Goal: Check status: Check status

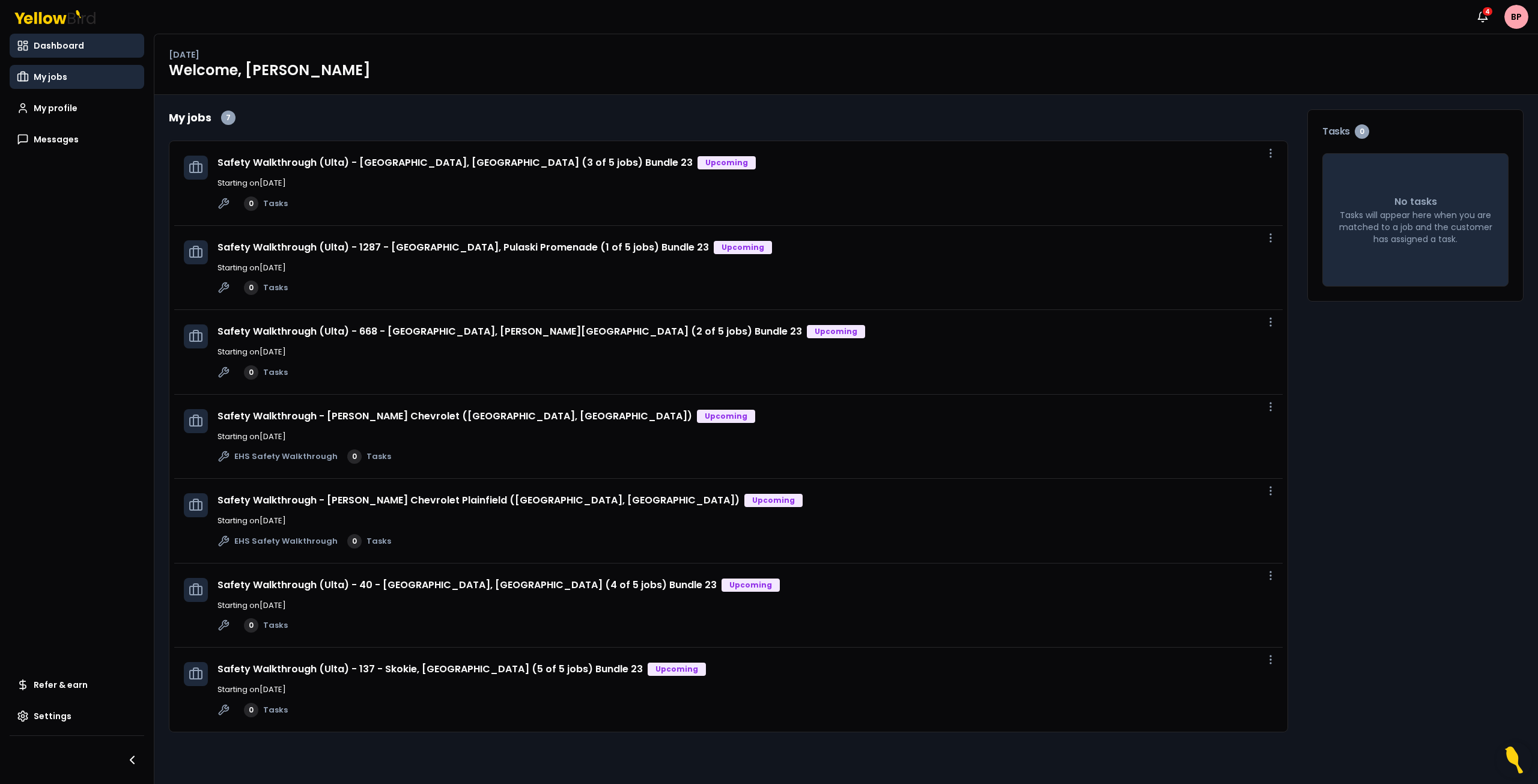
click at [61, 84] on link "My jobs" at bounding box center [77, 77] width 135 height 24
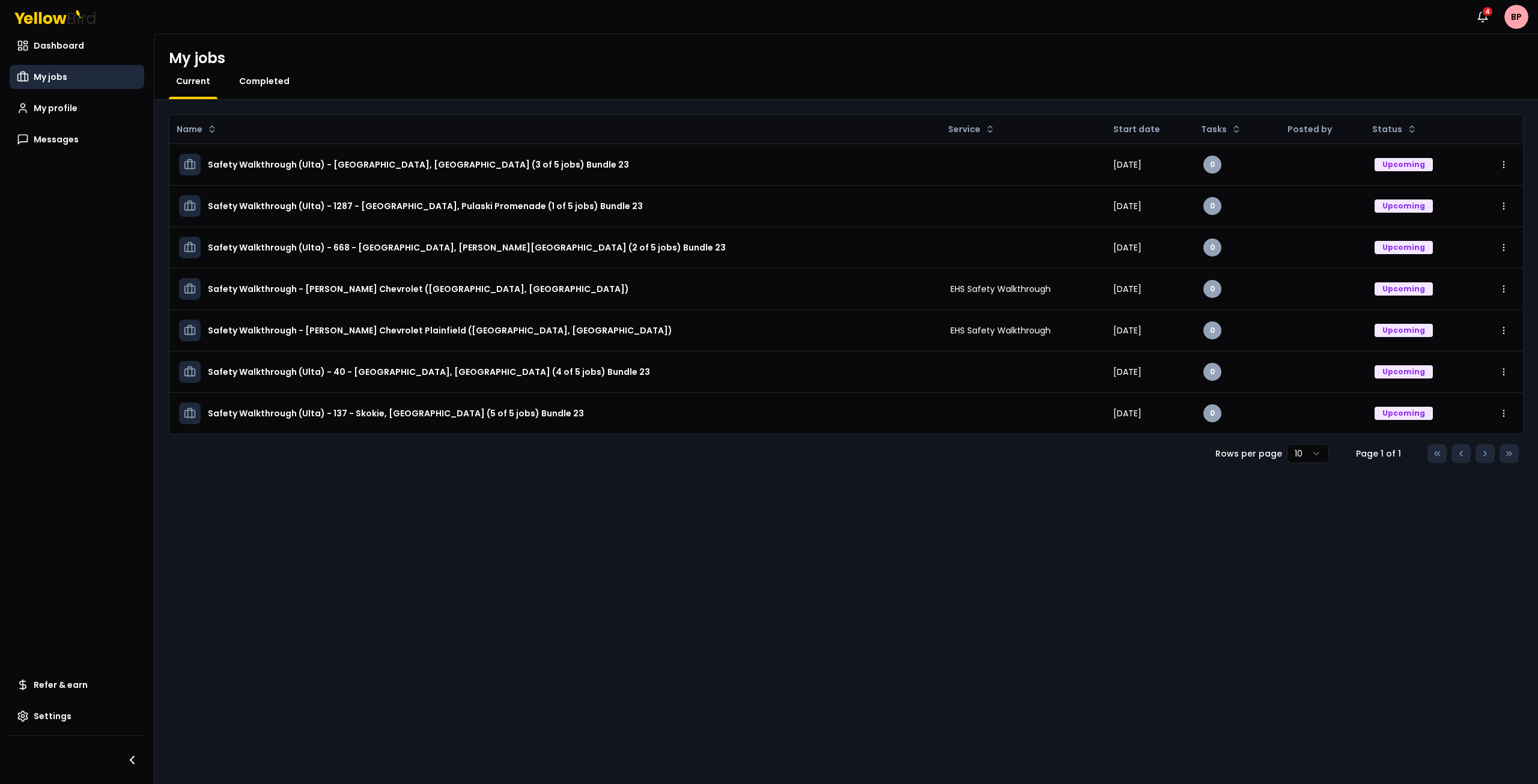
click at [260, 79] on span "Completed" at bounding box center [264, 81] width 50 height 12
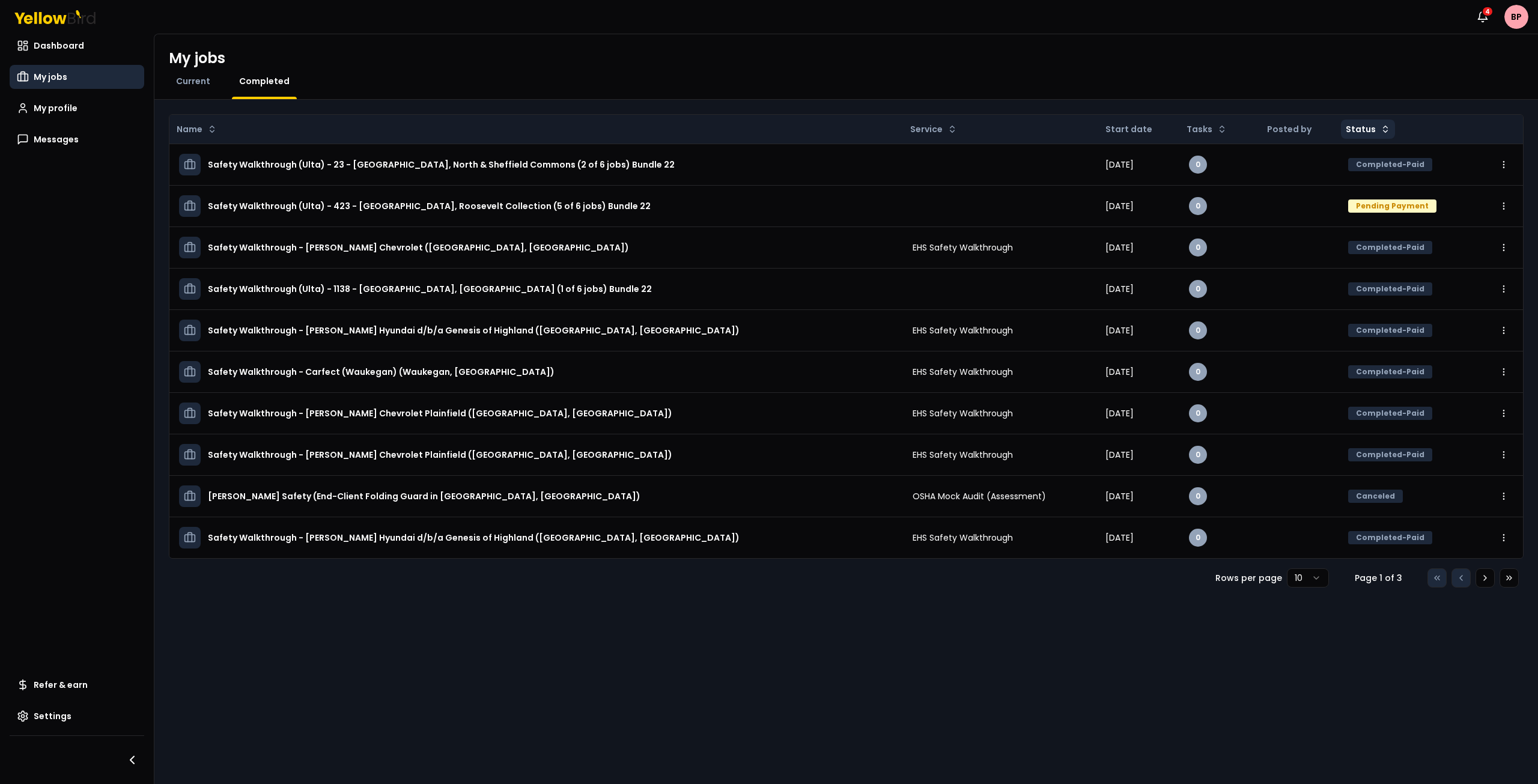
click at [1377, 131] on html "Notifications 4 BP Dashboard My jobs My profile Messages Refer & earn Settings …" at bounding box center [769, 392] width 1538 height 784
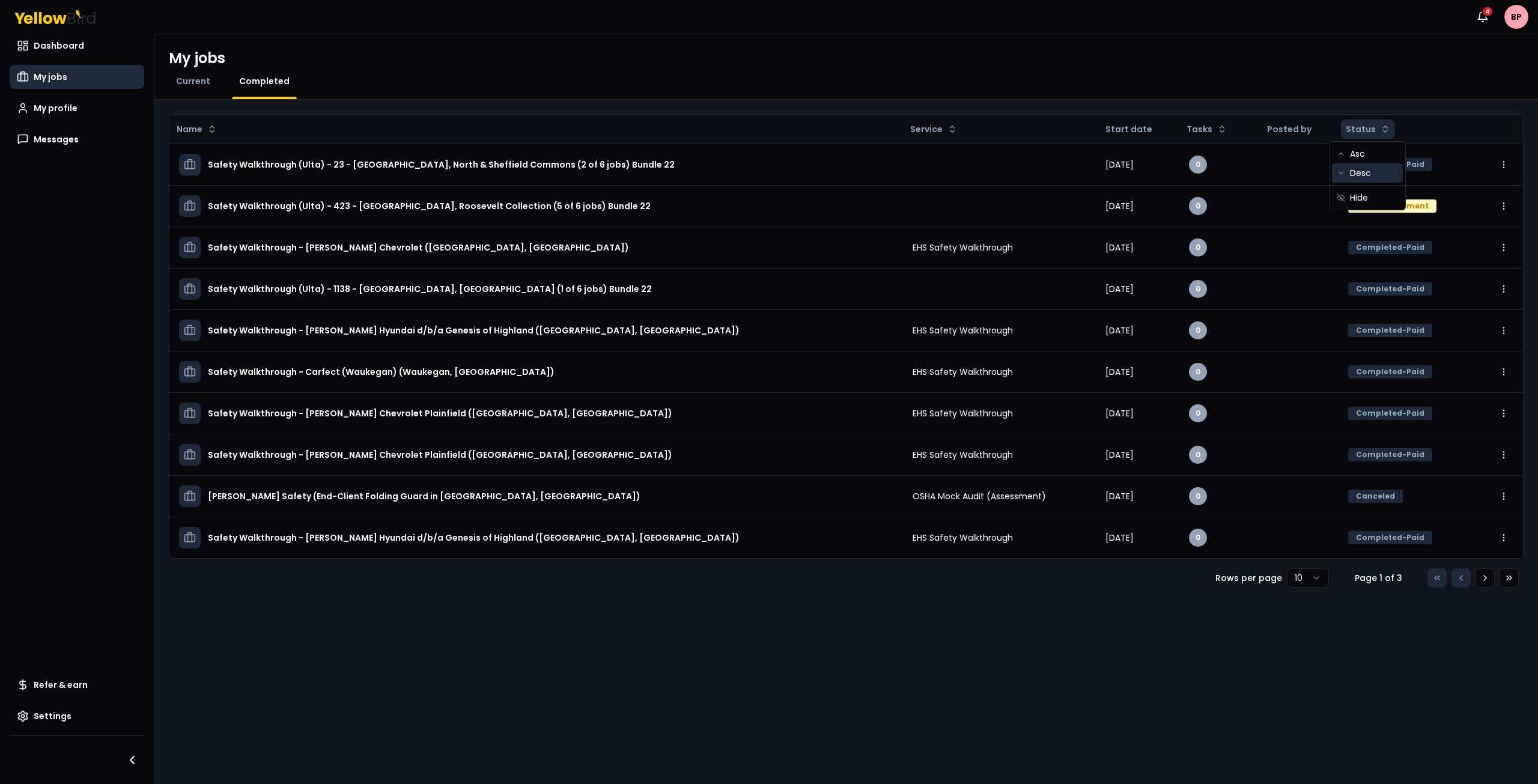
click at [1369, 178] on div "Desc" at bounding box center [1368, 173] width 71 height 19
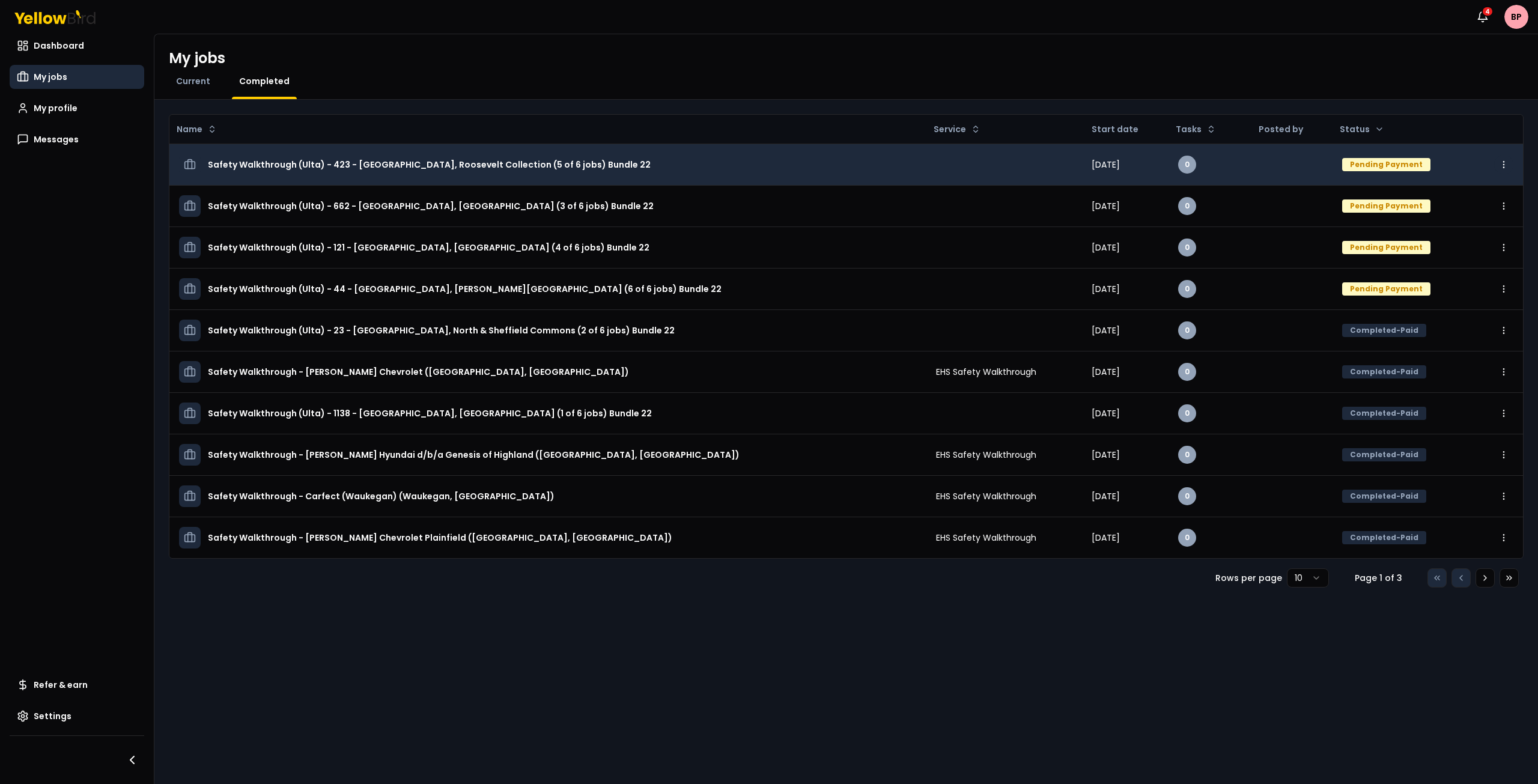
click at [1511, 161] on html "Notifications 4 BP Dashboard My jobs My profile Messages Refer & earn Settings …" at bounding box center [769, 392] width 1538 height 784
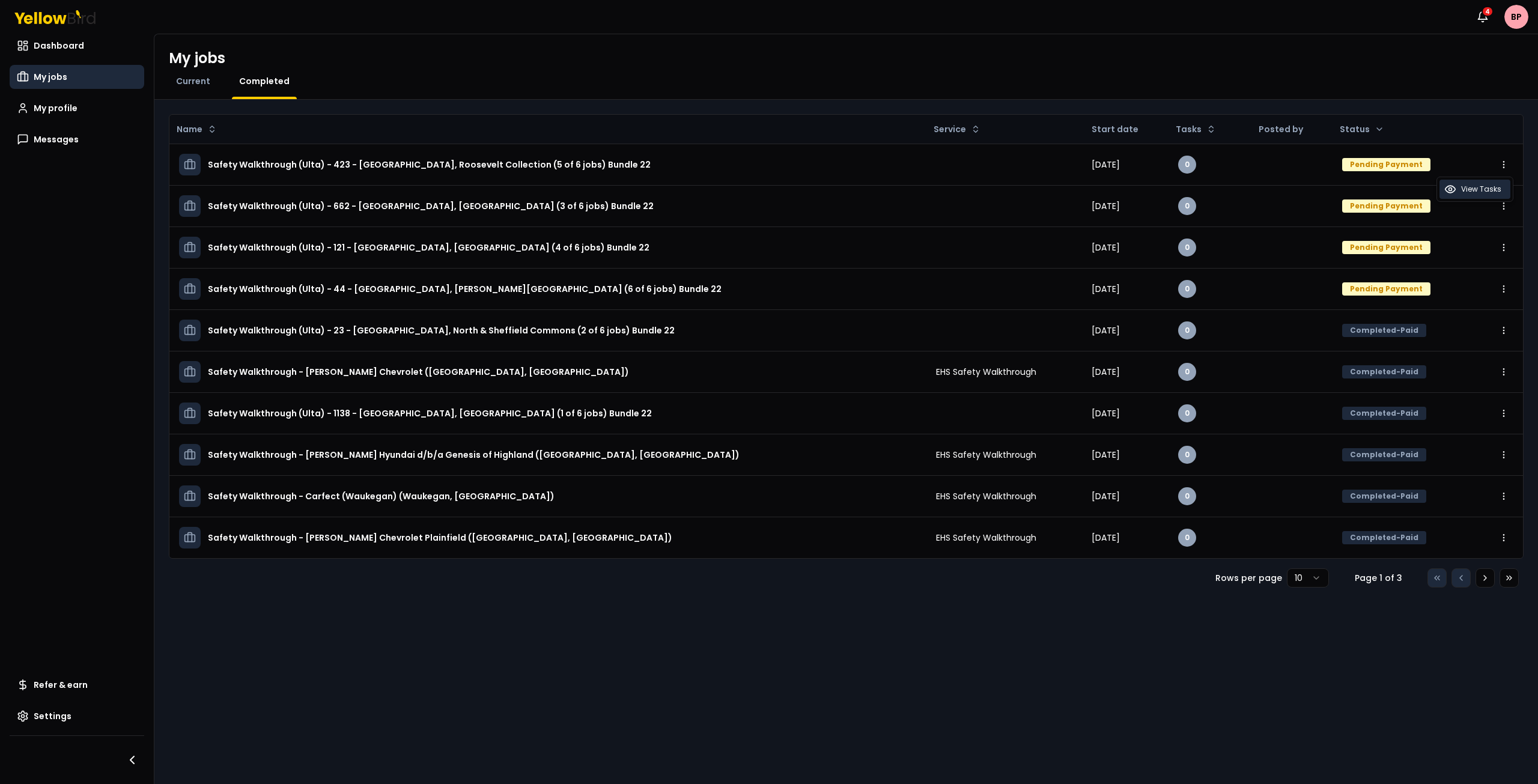
click at [1486, 187] on span "View Tasks" at bounding box center [1481, 189] width 41 height 9
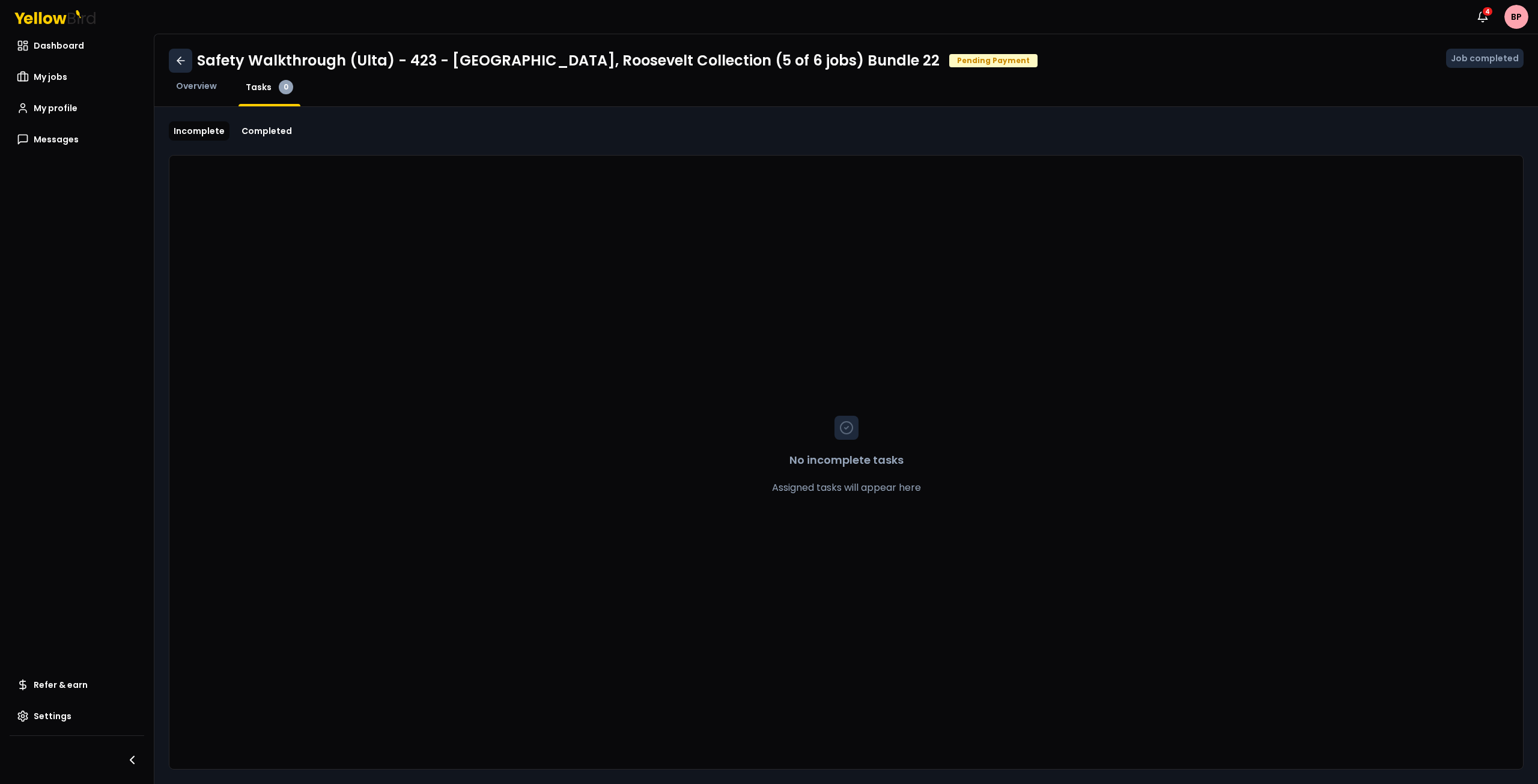
click at [179, 56] on icon at bounding box center [180, 60] width 12 height 12
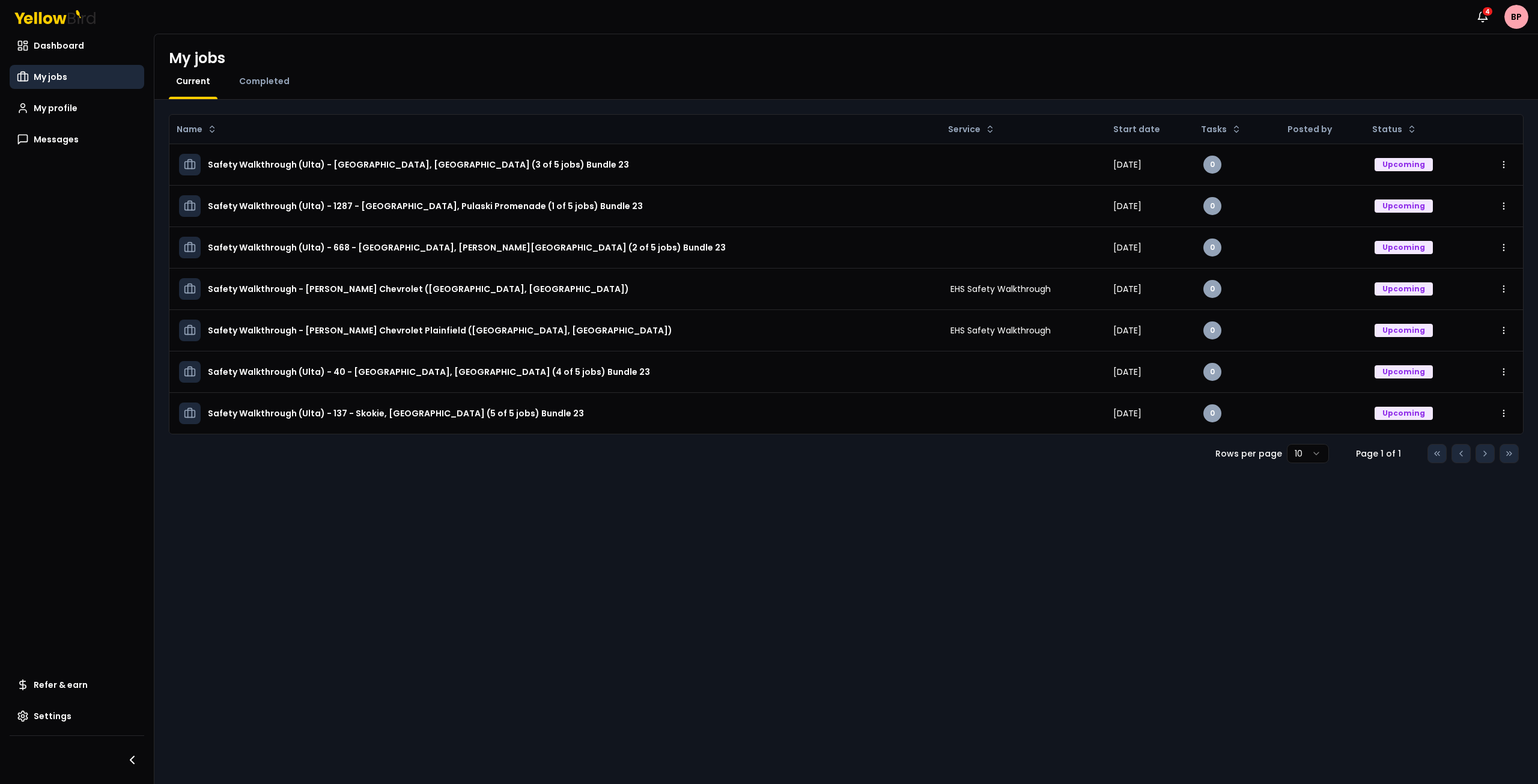
click at [281, 89] on div "Completed" at bounding box center [264, 87] width 65 height 24
click at [278, 78] on span "Completed" at bounding box center [264, 81] width 50 height 12
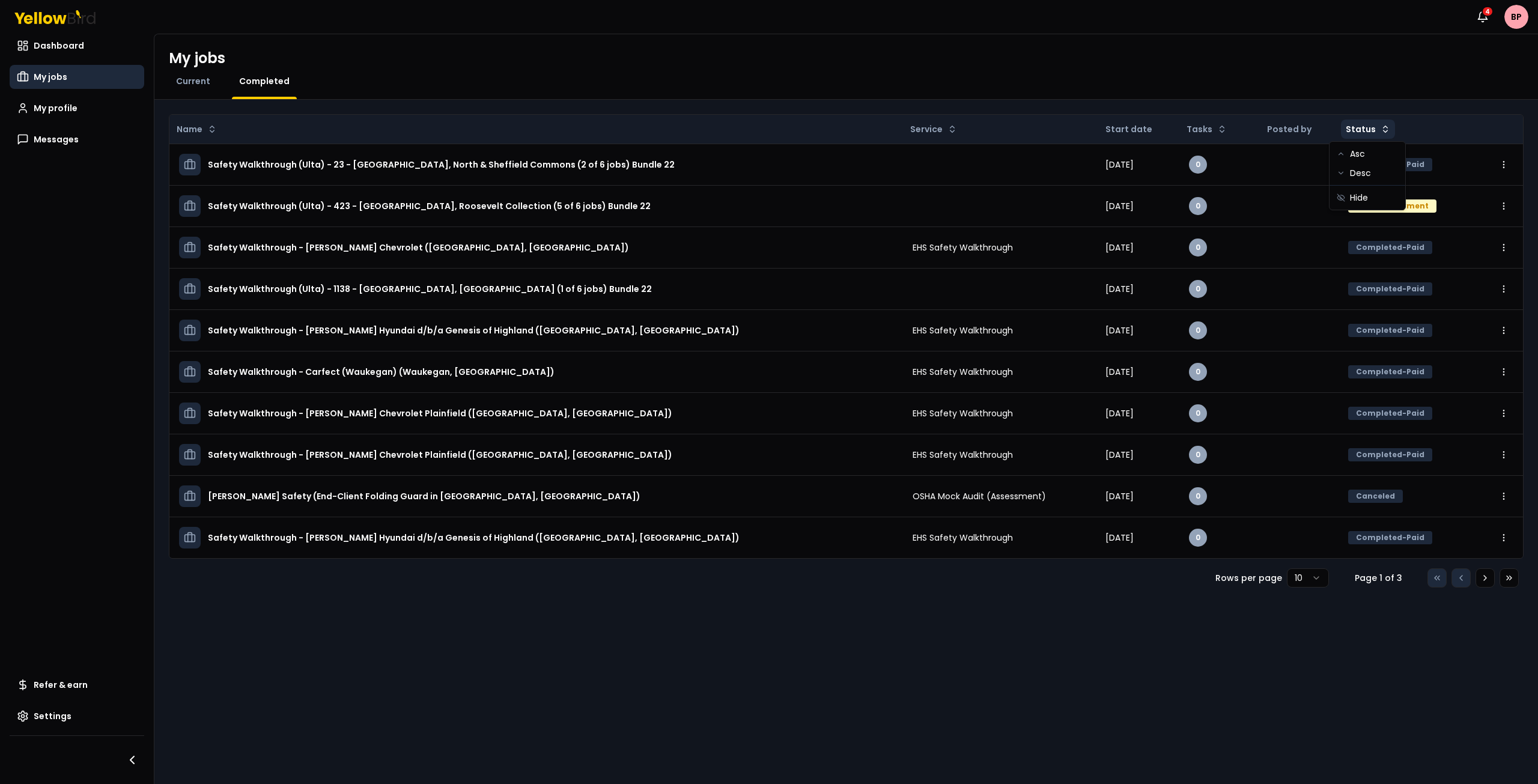
click at [1358, 130] on html "Notifications 4 BP Dashboard My jobs My profile Messages Refer & earn Settings …" at bounding box center [769, 392] width 1538 height 784
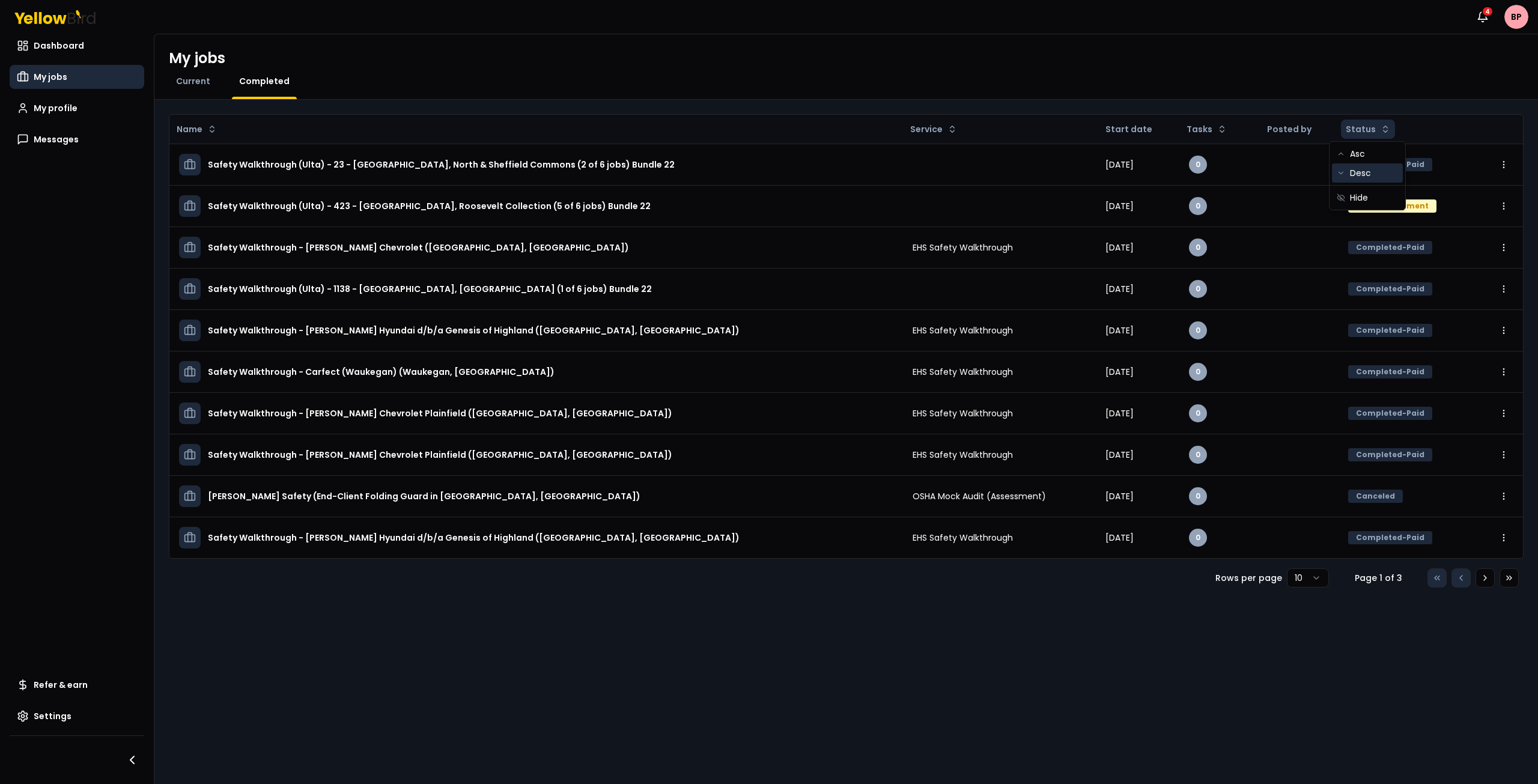
click at [1362, 174] on div "Desc" at bounding box center [1368, 173] width 71 height 19
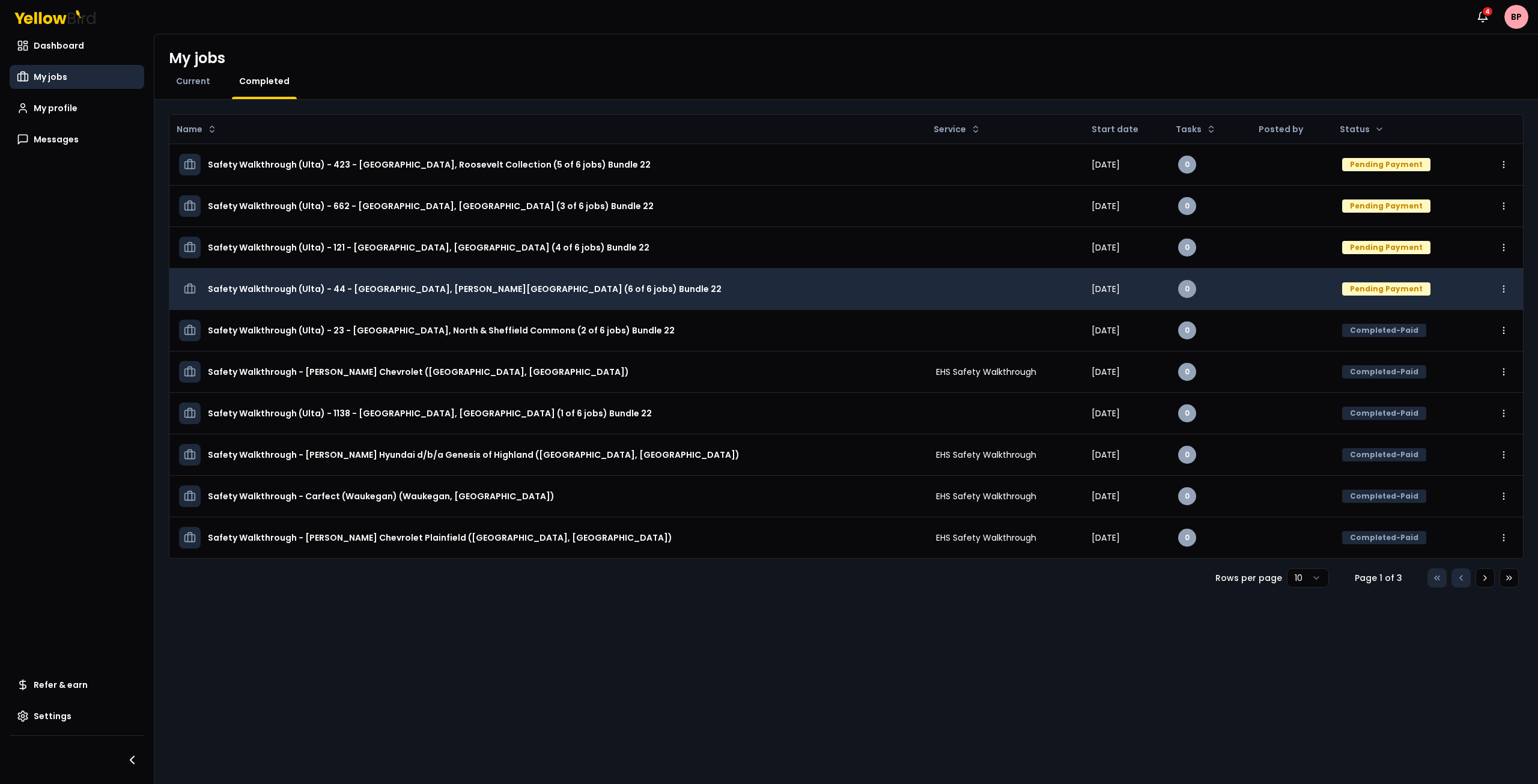
click at [1504, 287] on html "Notifications 4 BP Dashboard My jobs My profile Messages Refer & earn Settings …" at bounding box center [769, 392] width 1538 height 784
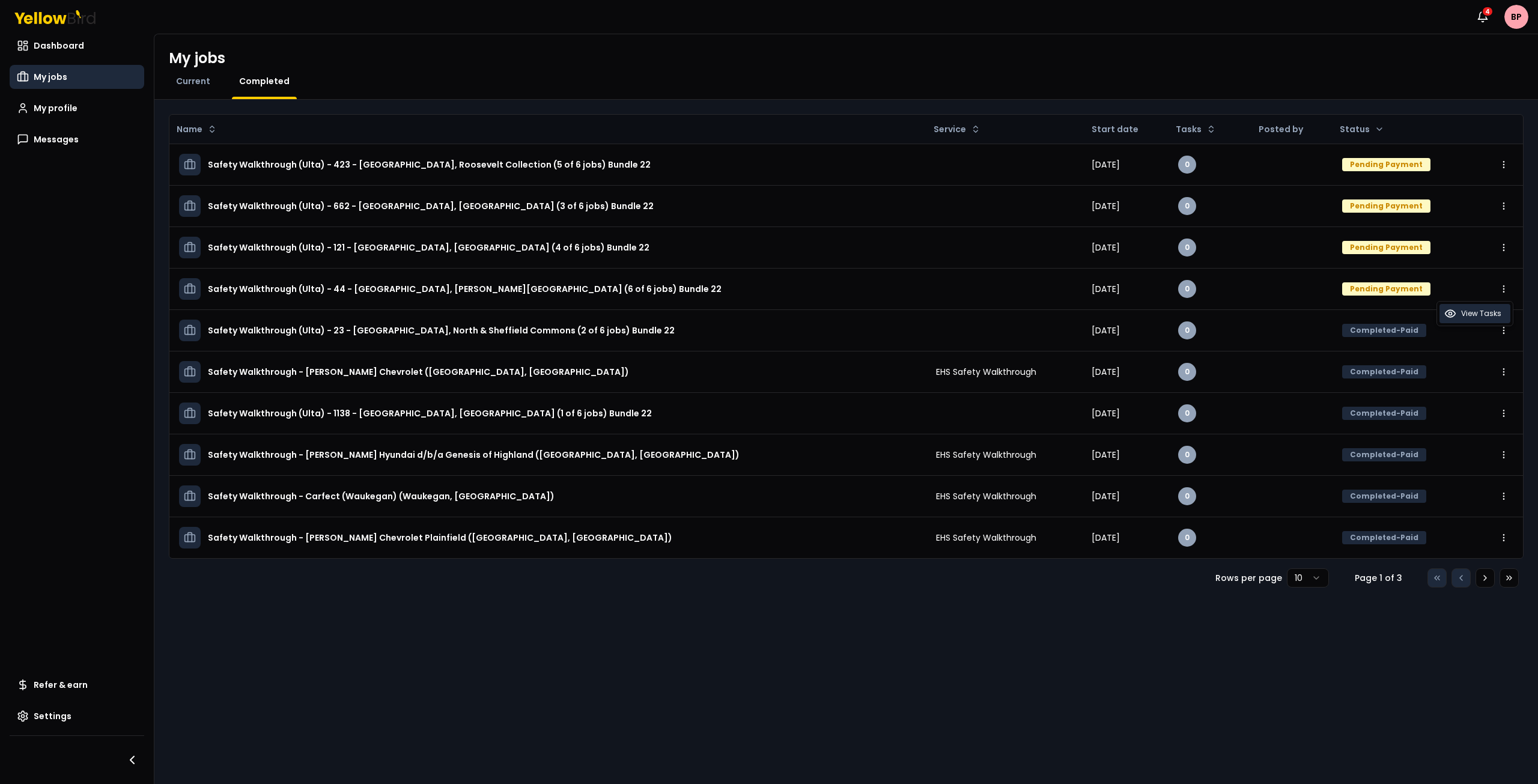
click at [1477, 315] on span "View Tasks" at bounding box center [1481, 313] width 41 height 9
